Goal: Task Accomplishment & Management: Use online tool/utility

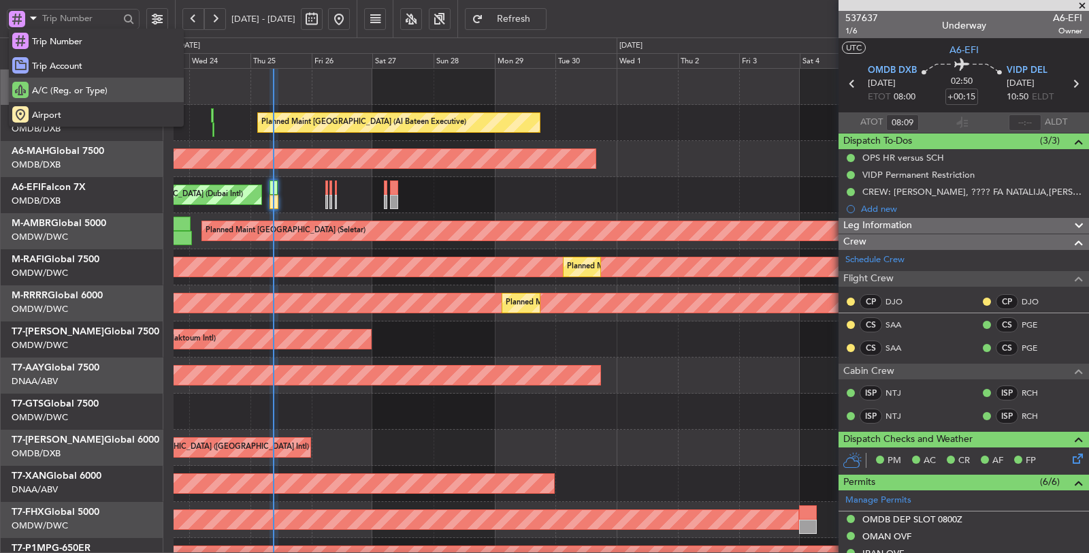
click at [42, 84] on span "A/C (Reg. or Type)" at bounding box center [70, 91] width 76 height 14
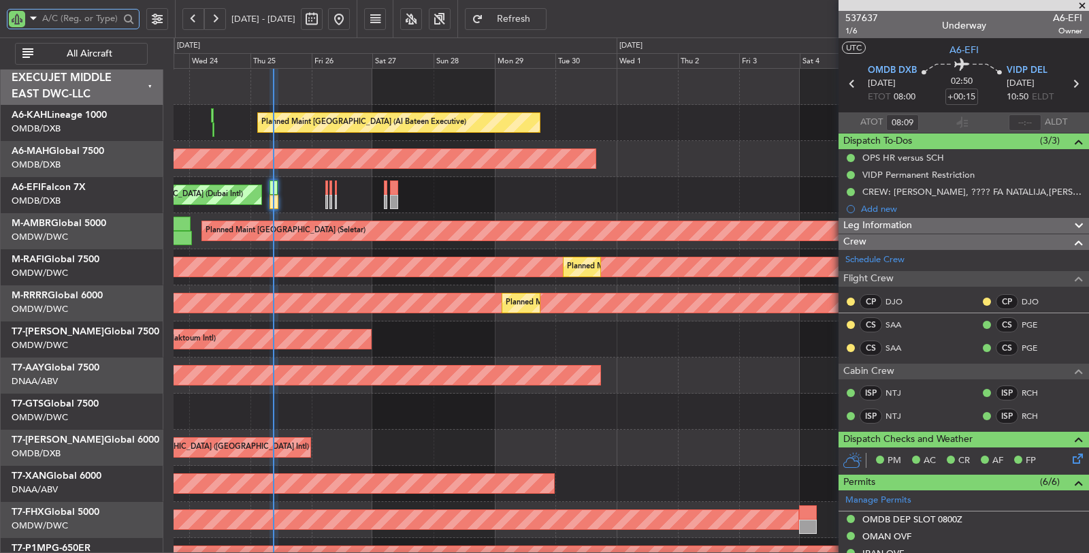
click at [60, 18] on input "text" at bounding box center [80, 18] width 77 height 20
click at [60, 18] on input "f" at bounding box center [80, 18] width 77 height 20
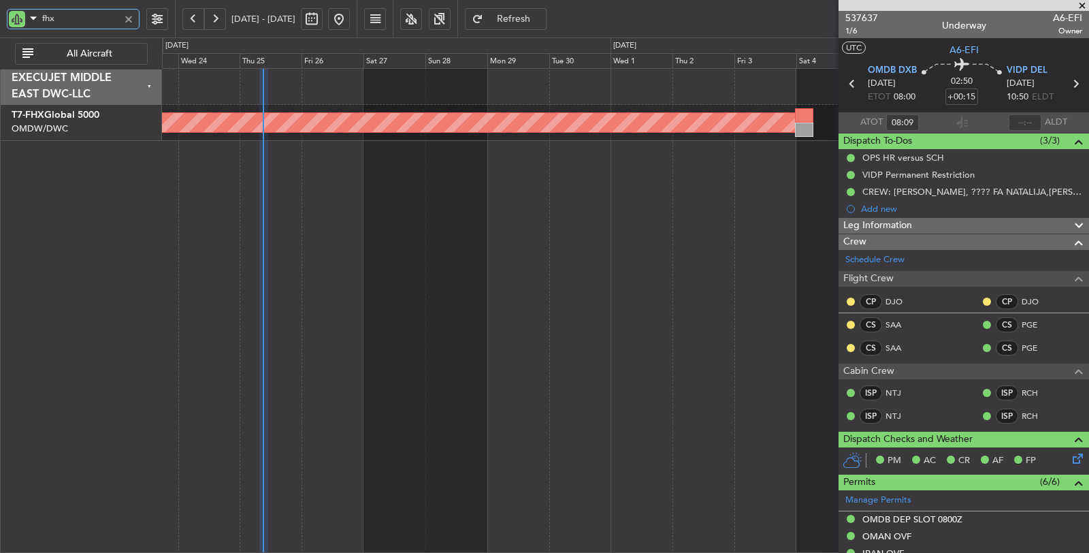
type input "fhx"
click at [323, 12] on button at bounding box center [312, 19] width 22 height 22
select select "9"
select select "2025"
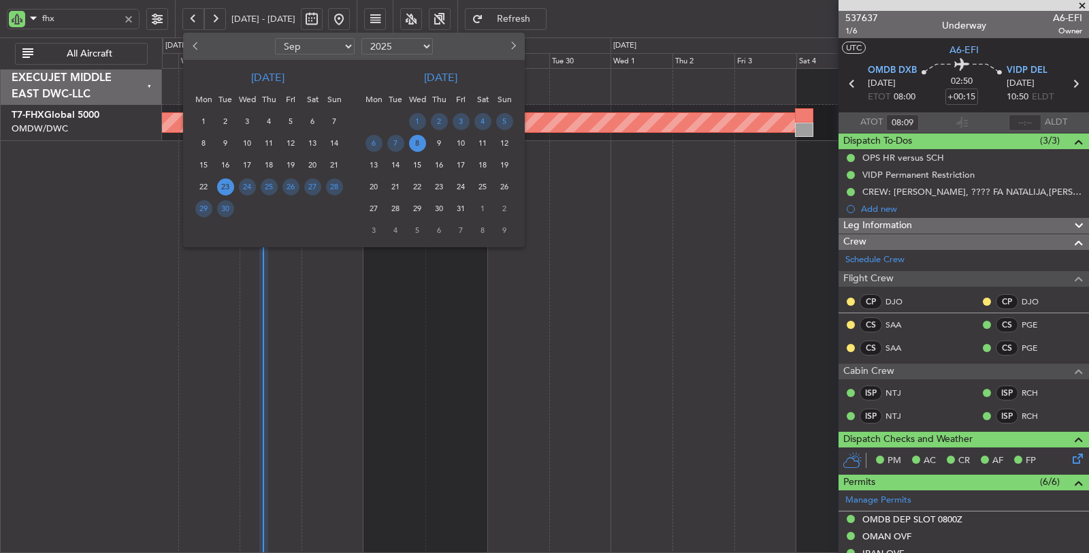
click at [308, 48] on select "Jan Feb Mar Apr May Jun [DATE] Aug Sep Oct Nov Dec" at bounding box center [315, 46] width 80 height 16
select select "7"
click at [275, 38] on select "Jan Feb Mar Apr May Jun [DATE] Aug Sep Oct Nov Dec" at bounding box center [315, 46] width 80 height 16
click at [293, 179] on span "25" at bounding box center [290, 186] width 17 height 17
click at [266, 206] on span "31" at bounding box center [269, 208] width 17 height 17
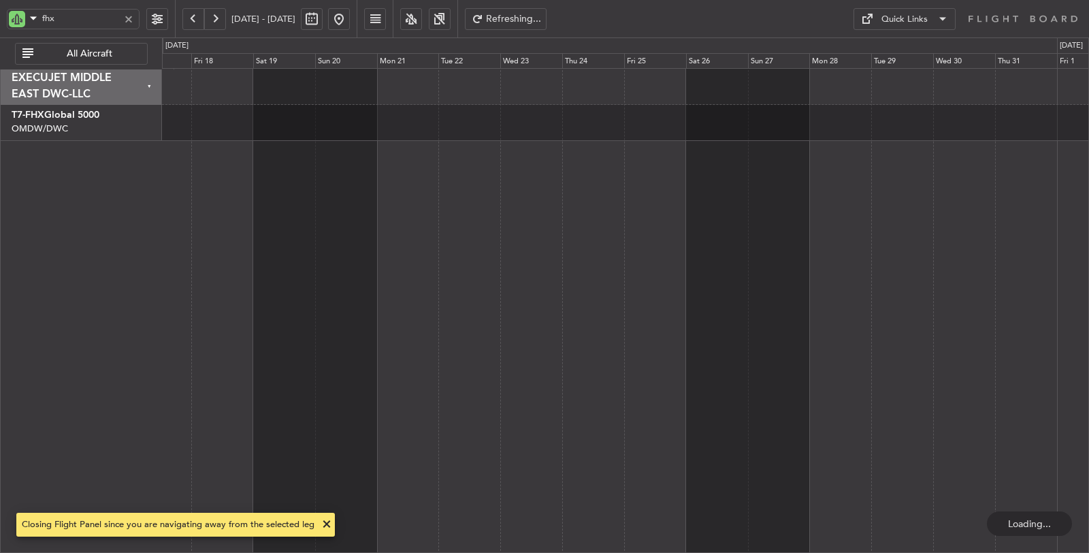
click at [664, 197] on div at bounding box center [626, 310] width 928 height 485
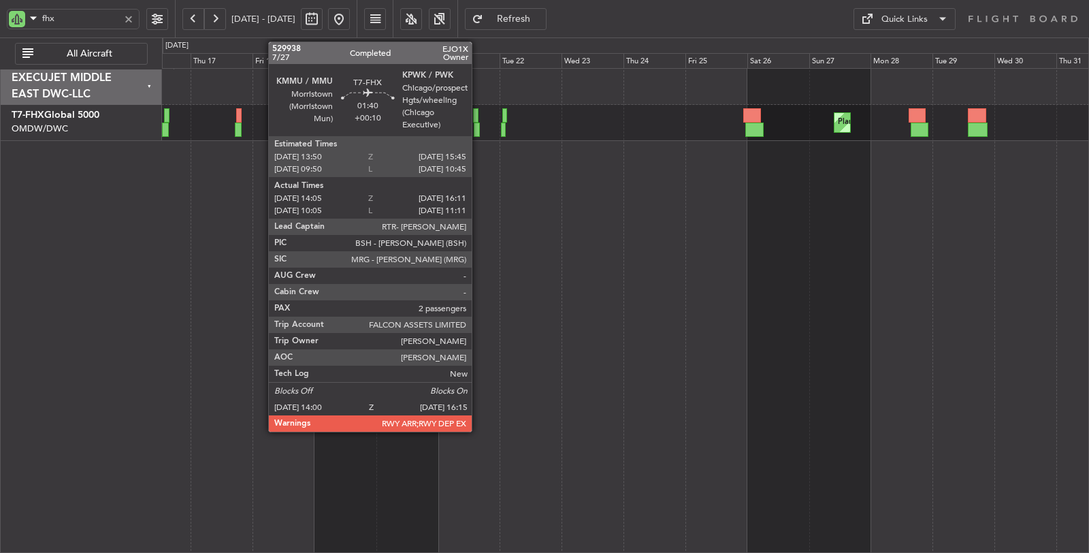
click at [478, 128] on div at bounding box center [477, 130] width 6 height 14
click at [474, 127] on div at bounding box center [477, 130] width 6 height 14
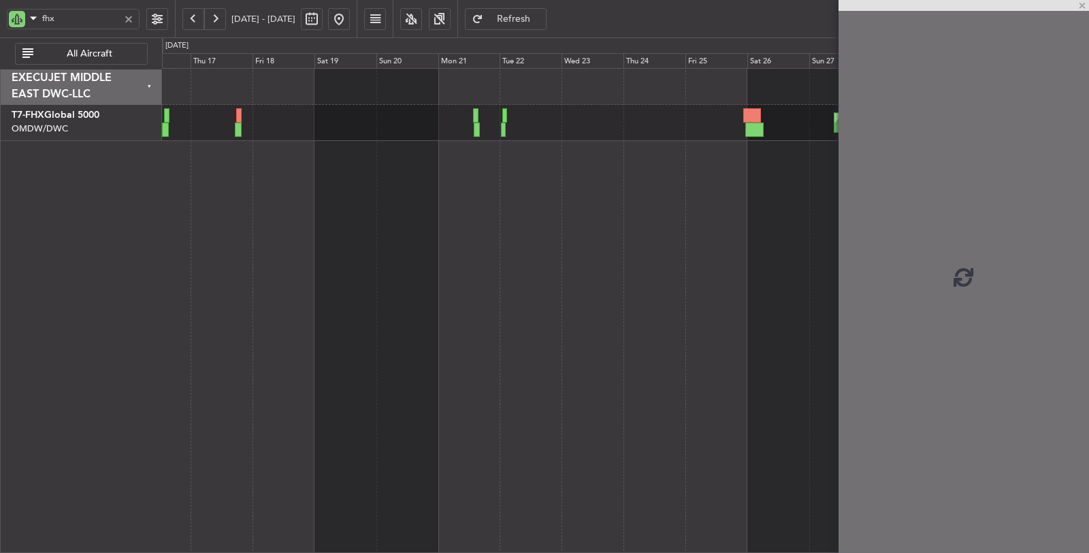
click at [474, 127] on div at bounding box center [477, 130] width 6 height 14
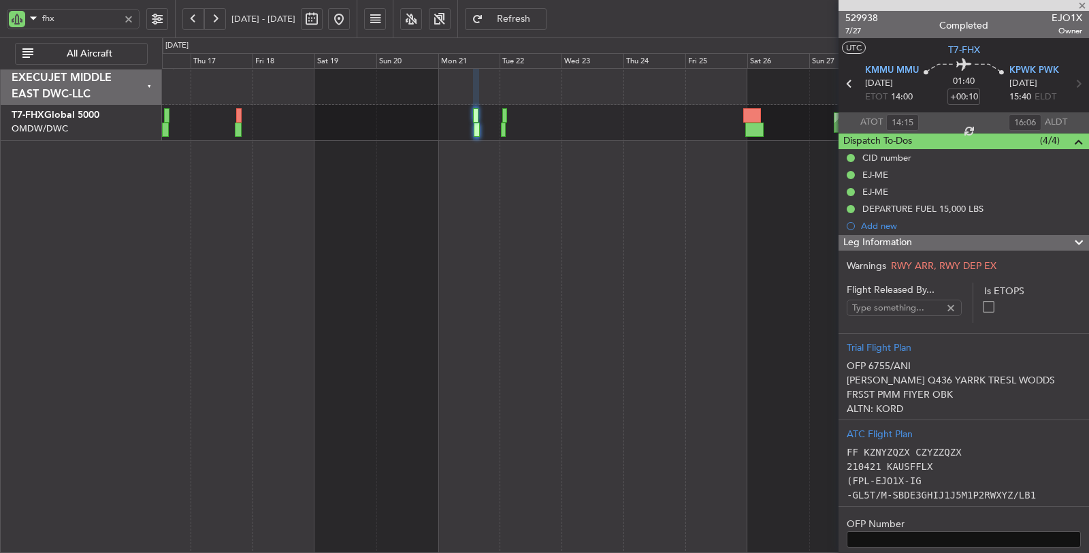
type input "[PERSON_NAME] ([PERSON_NAME])"
type input "6755"
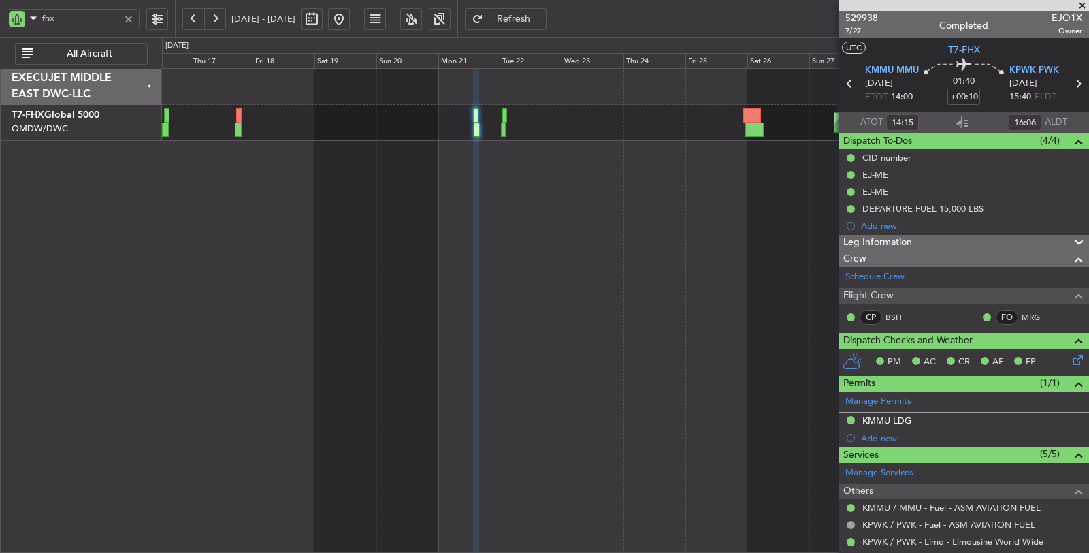
click at [549, 353] on div "Planned Maint [GEOGRAPHIC_DATA] ([GEOGRAPHIC_DATA])" at bounding box center [626, 310] width 928 height 485
type input "[PERSON_NAME] ([PERSON_NAME])"
type input "6755"
type input "[PERSON_NAME] ([PERSON_NAME])"
type input "6755"
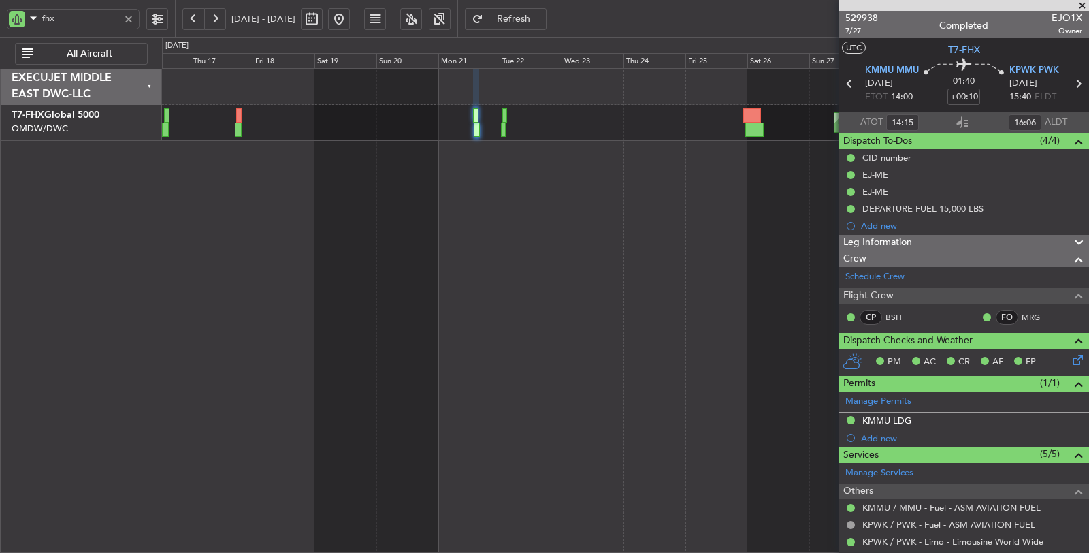
type input "[PERSON_NAME] ([PERSON_NAME])"
type input "6755"
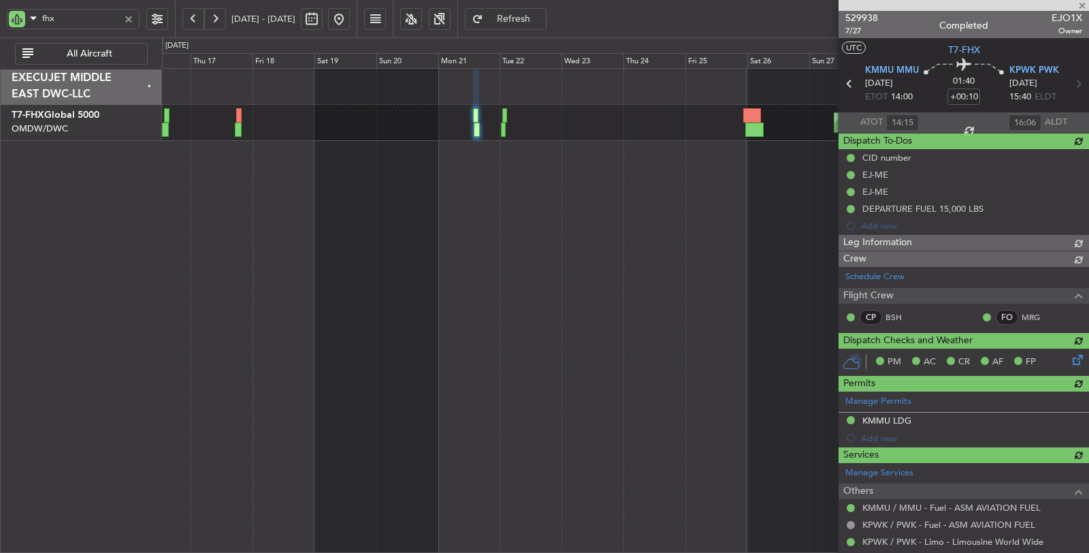
type input "[PERSON_NAME] ([PERSON_NAME])"
type input "6755"
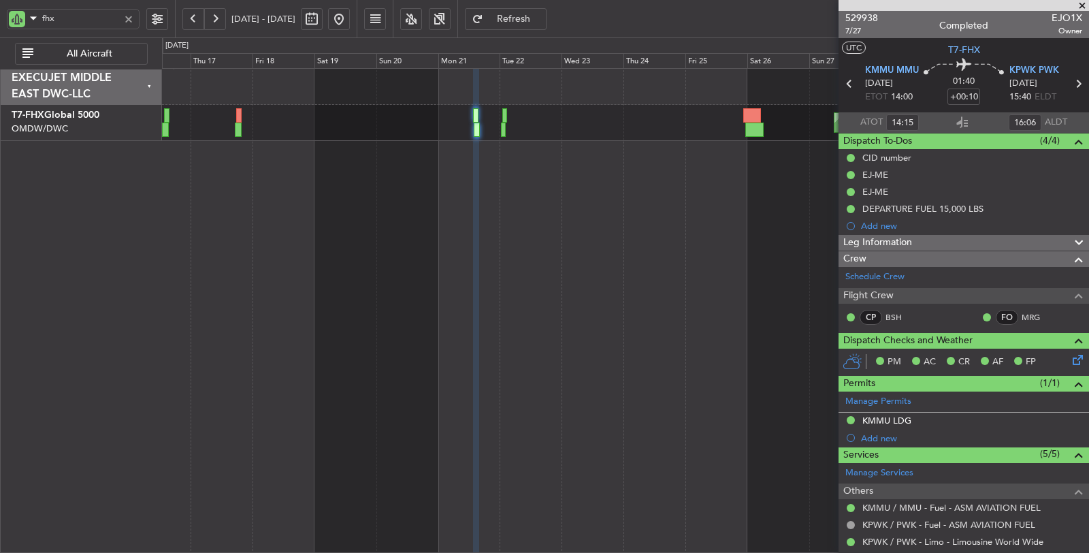
type input "[PERSON_NAME] ([PERSON_NAME])"
type input "6755"
